Goal: Task Accomplishment & Management: Complete application form

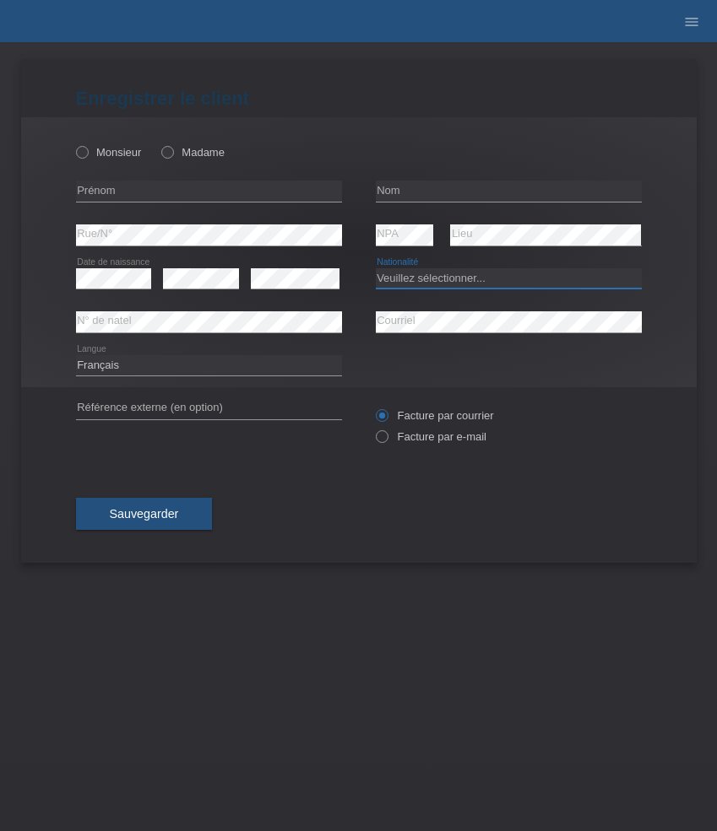
click at [424, 277] on select "Veuillez sélectionner... [GEOGRAPHIC_DATA] [GEOGRAPHIC_DATA] [GEOGRAPHIC_DATA] …" at bounding box center [509, 278] width 266 height 20
select select "IT"
click at [376, 268] on select "Veuillez sélectionner... [GEOGRAPHIC_DATA] [GEOGRAPHIC_DATA] [GEOGRAPHIC_DATA] …" at bounding box center [509, 278] width 266 height 20
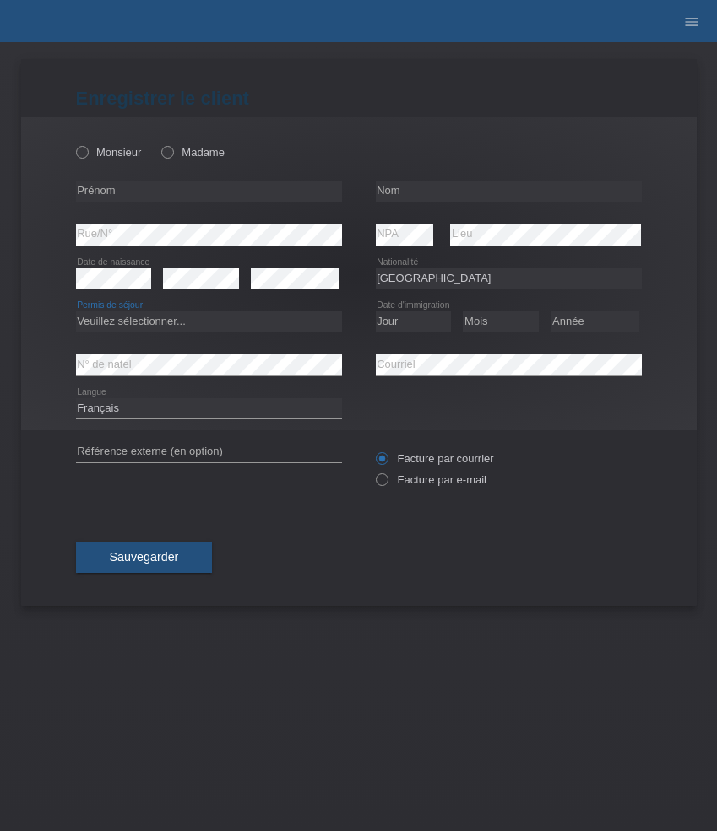
click at [246, 323] on select "Veuillez sélectionner... C B B - Statut de réfugié Autre" at bounding box center [209, 321] width 266 height 20
select select "B"
click at [76, 312] on select "Veuillez sélectionner... C B B - Statut de réfugié Autre" at bounding box center [209, 321] width 266 height 20
click at [405, 320] on select "Jour 01 02 03 04 05 06 07 08 09 10 11" at bounding box center [414, 321] width 76 height 20
select select "01"
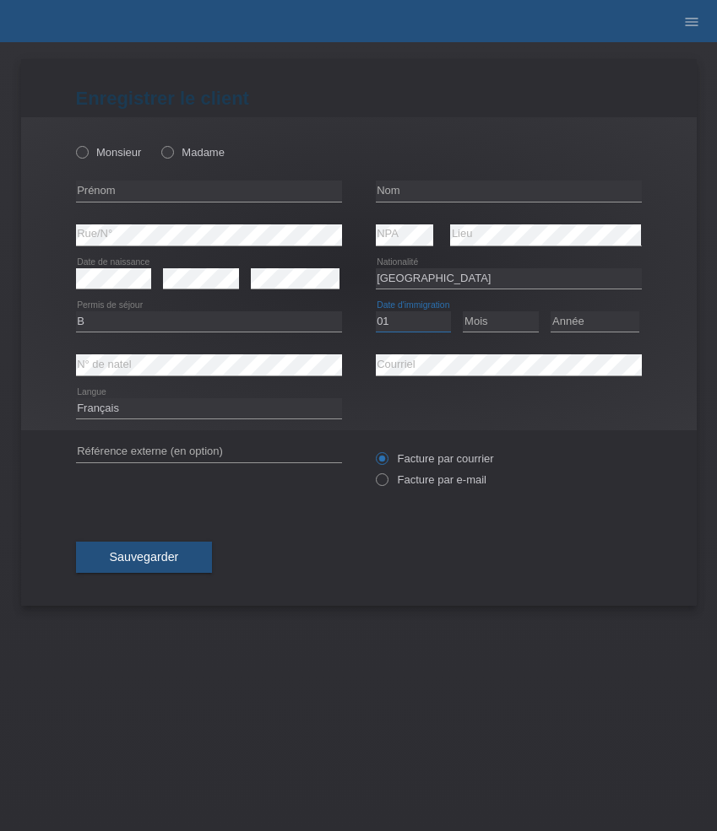
click at [376, 312] on select "Jour 01 02 03 04 05 06 07 08 09 10 11" at bounding box center [414, 321] width 76 height 20
click at [498, 321] on select "Mois 01 02 03 04 05 06 07 08 09 10 11" at bounding box center [501, 321] width 76 height 20
select select "11"
click at [463, 312] on select "Mois 01 02 03 04 05 06 07 08 09 10 11" at bounding box center [501, 321] width 76 height 20
click at [598, 316] on select "Année 2025 2024 2023 2022 2021 2020 2019 2018 2017 2016 2015 2014 2013 2012 201…" at bounding box center [594, 321] width 89 height 20
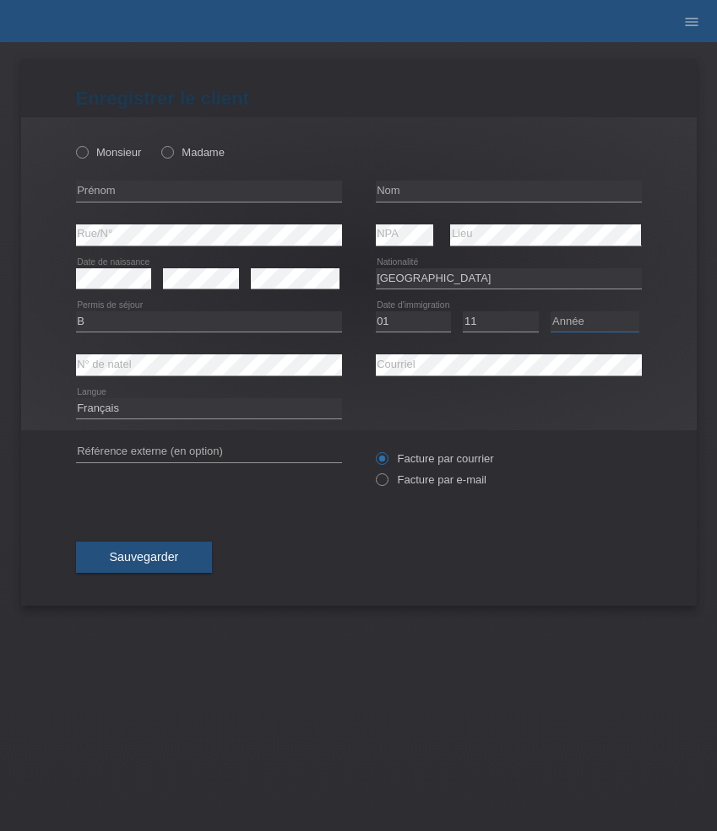
select select "2018"
click at [550, 312] on select "Année 2025 2024 2023 2022 2021 2020 2019 2018 2017 2016 2015 2014 2013 2012 201…" at bounding box center [594, 321] width 89 height 20
click at [154, 193] on input "text" at bounding box center [209, 191] width 266 height 21
paste input "Dejan"
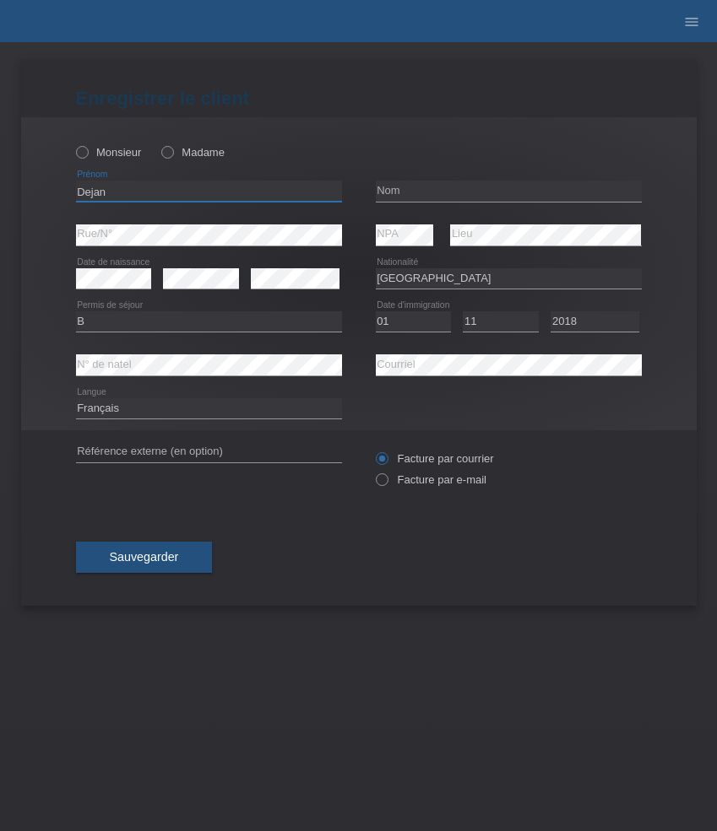
type input "Dejan"
click at [429, 195] on input "text" at bounding box center [509, 191] width 266 height 21
paste input "[PERSON_NAME]"
type input "[PERSON_NAME]"
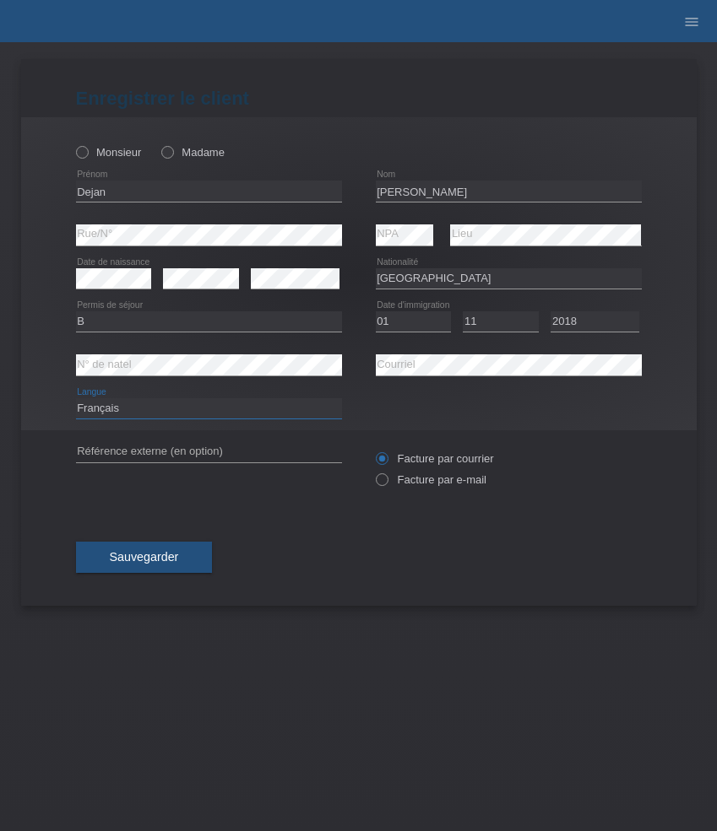
click at [228, 403] on select "Deutsch Français Italiano English" at bounding box center [209, 408] width 266 height 20
select select "de"
click at [76, 399] on select "Deutsch Français Italiano English" at bounding box center [209, 408] width 266 height 20
click at [127, 150] on label "Monsieur" at bounding box center [109, 152] width 66 height 13
click at [87, 150] on input "Monsieur" at bounding box center [81, 151] width 11 height 11
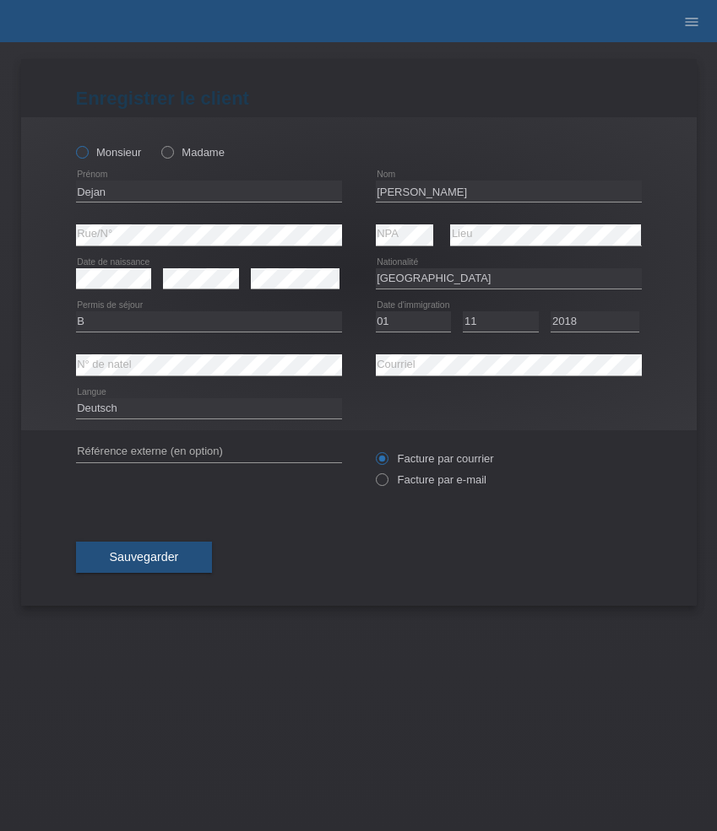
radio input "true"
click at [463, 484] on label "Facture par e-mail" at bounding box center [431, 480] width 111 height 13
click at [387, 484] on input "Facture par e-mail" at bounding box center [381, 484] width 11 height 21
radio input "true"
click at [150, 546] on button "Sauvegarder" at bounding box center [144, 558] width 137 height 32
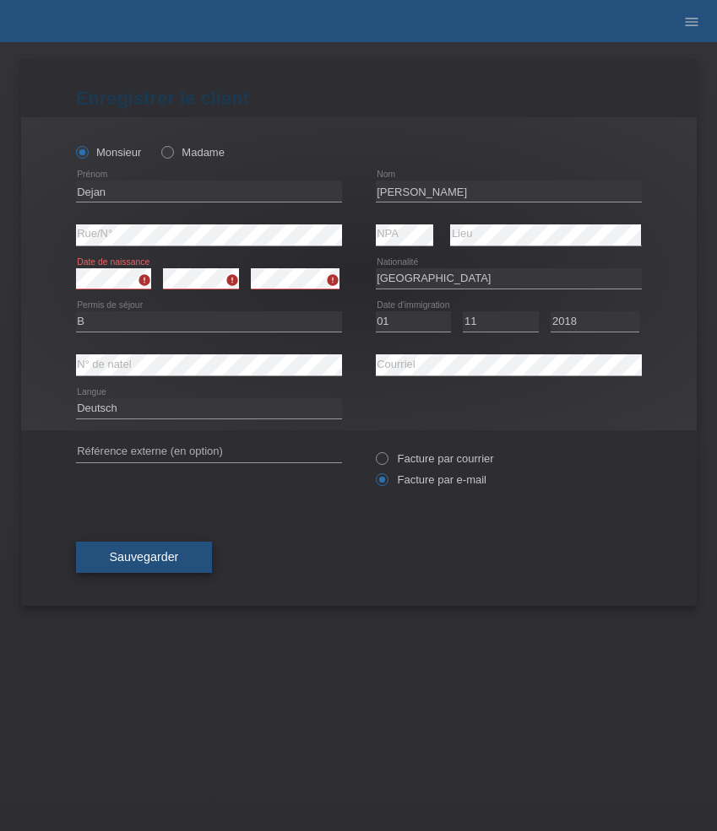
click at [161, 558] on span "Sauvegarder" at bounding box center [144, 557] width 69 height 14
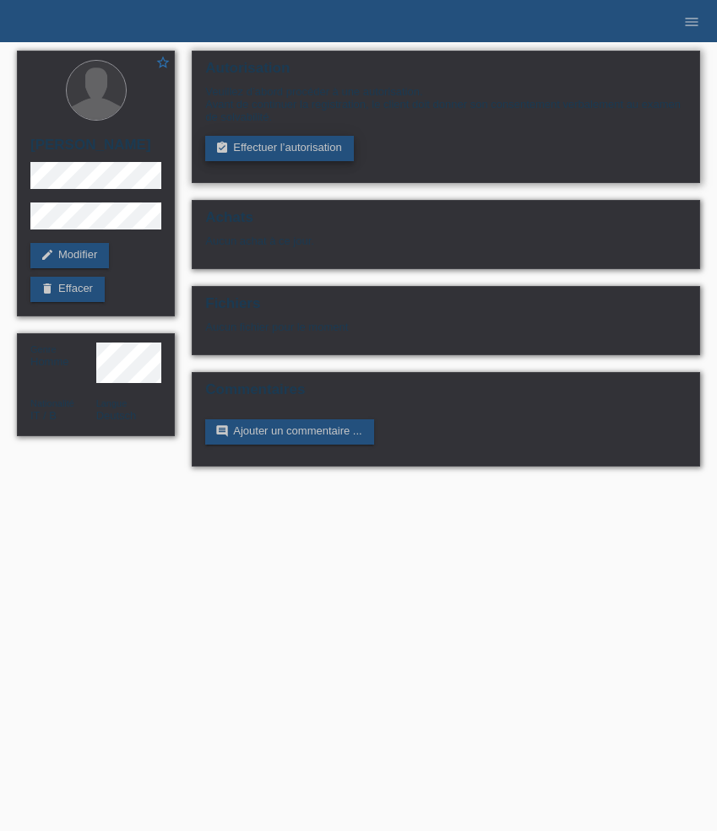
click at [273, 140] on link "assignment_turned_in Effectuer l’autorisation" at bounding box center [279, 148] width 148 height 25
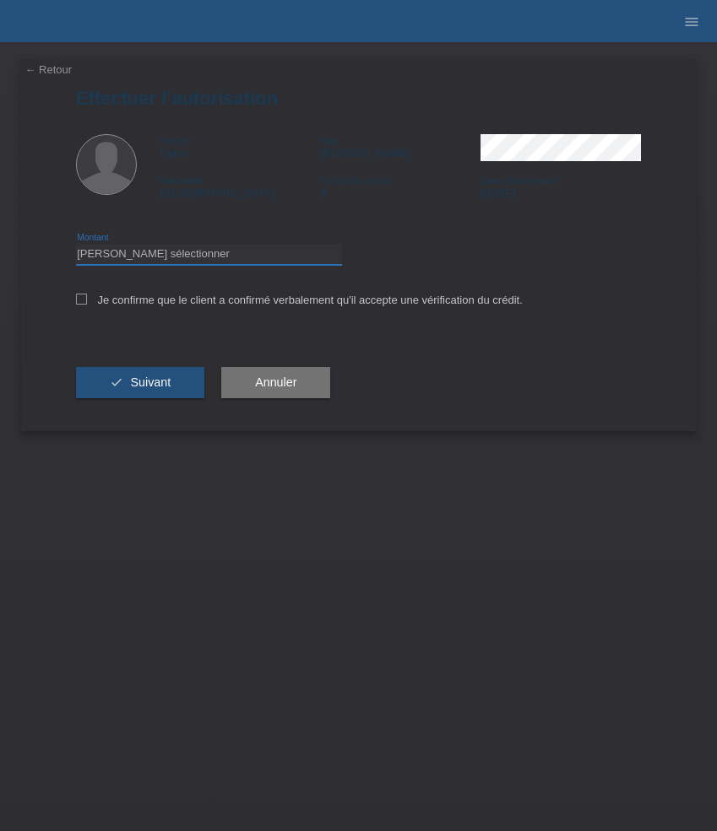
click at [177, 253] on select "Veuillez sélectionner CHF 1.00 - CHF 499.00 CHF 500.00 - CHF 1'999.00 CHF 2'000…" at bounding box center [209, 254] width 266 height 20
select select "3"
click at [76, 246] on select "Veuillez sélectionner CHF 1.00 - CHF 499.00 CHF 500.00 - CHF 1'999.00 CHF 2'000…" at bounding box center [209, 254] width 266 height 20
click at [188, 301] on label "Je confirme que le client a confirmé verbalement qu'il accepte une vérification…" at bounding box center [299, 300] width 447 height 13
click at [87, 301] on input "Je confirme que le client a confirmé verbalement qu'il accepte une vérification…" at bounding box center [81, 299] width 11 height 11
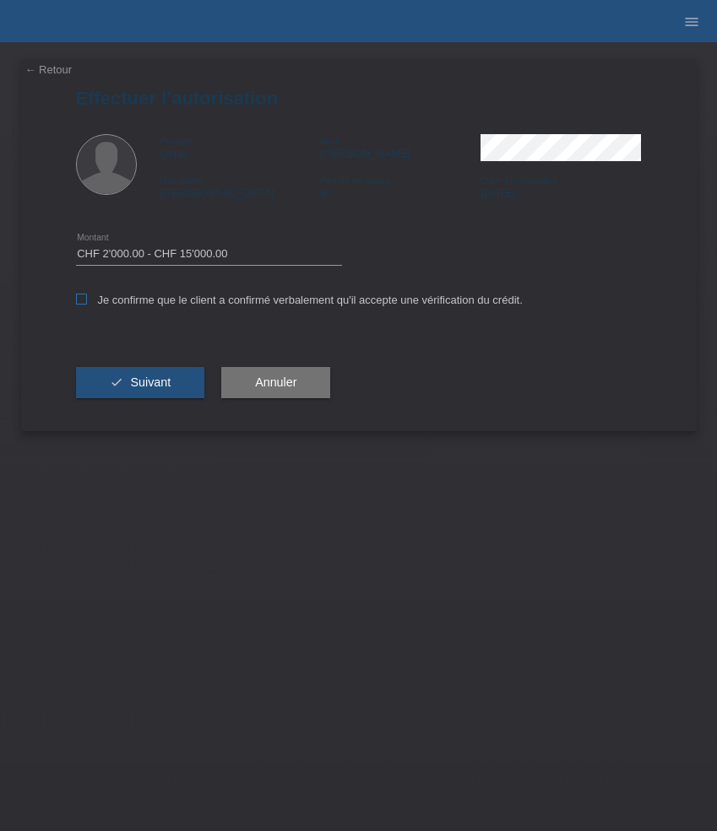
checkbox input "true"
click at [155, 398] on button "check Suivant" at bounding box center [140, 383] width 129 height 32
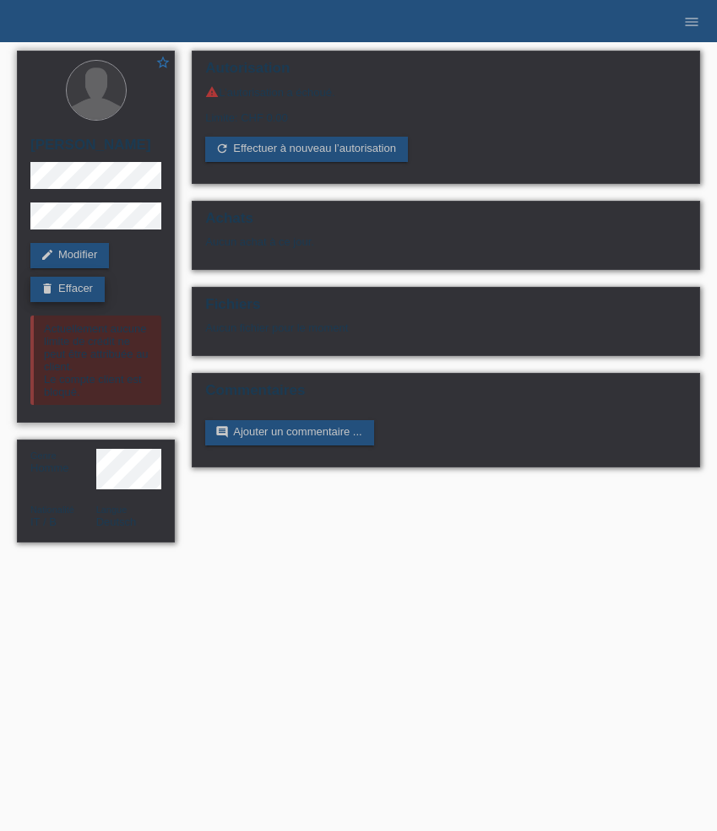
click at [72, 283] on link "delete Effacer" at bounding box center [67, 289] width 74 height 25
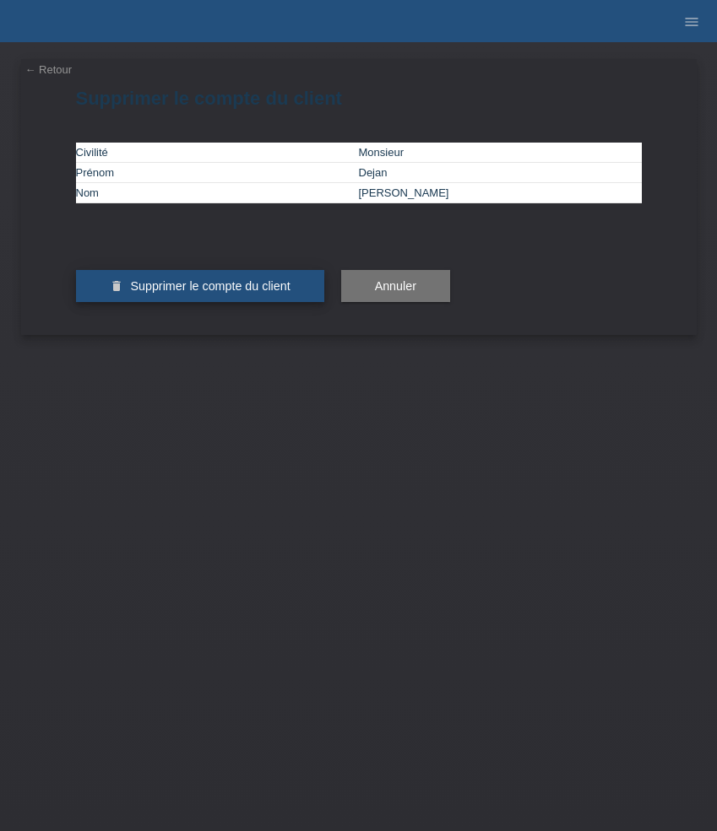
click at [185, 302] on button "delete Supprimer le compte du client" at bounding box center [200, 286] width 248 height 32
